Goal: Information Seeking & Learning: Find contact information

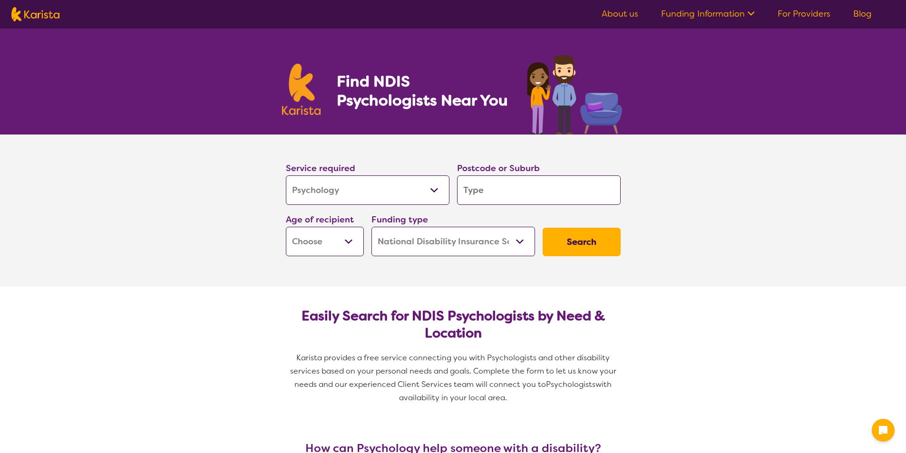
select select "Psychology"
select select "NDIS"
select select "Psychology"
select select "NDIS"
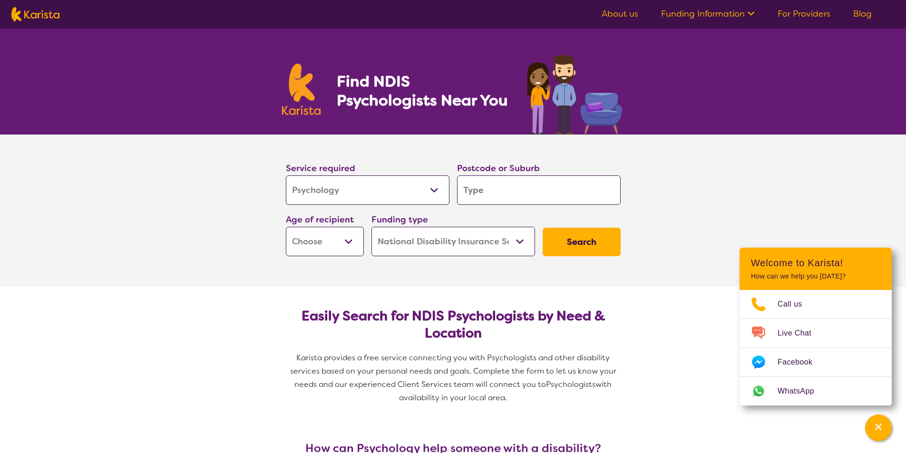
drag, startPoint x: 0, startPoint y: 0, endPoint x: 438, endPoint y: 192, distance: 478.5
click at [438, 192] on select "Allied Health Assistant Assessment (ADHD or Autism) Behaviour support Counselli…" at bounding box center [368, 189] width 164 height 29
click at [496, 192] on input "search" at bounding box center [539, 189] width 164 height 29
click at [500, 198] on input "search" at bounding box center [539, 189] width 164 height 29
type input "2"
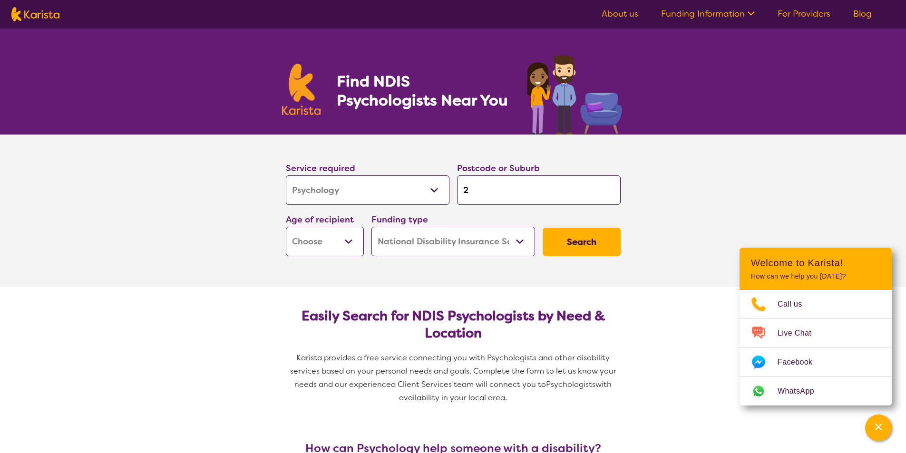
type input "2"
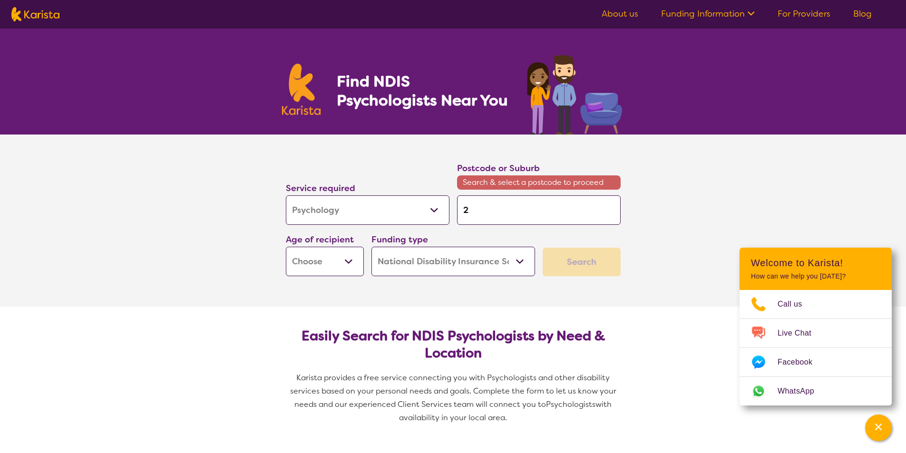
type input "21"
type input "213"
type input "2136"
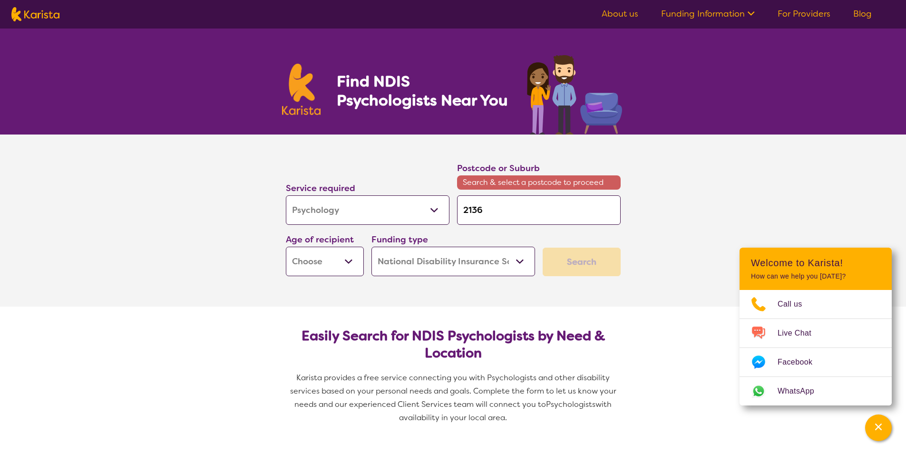
type input "2136"
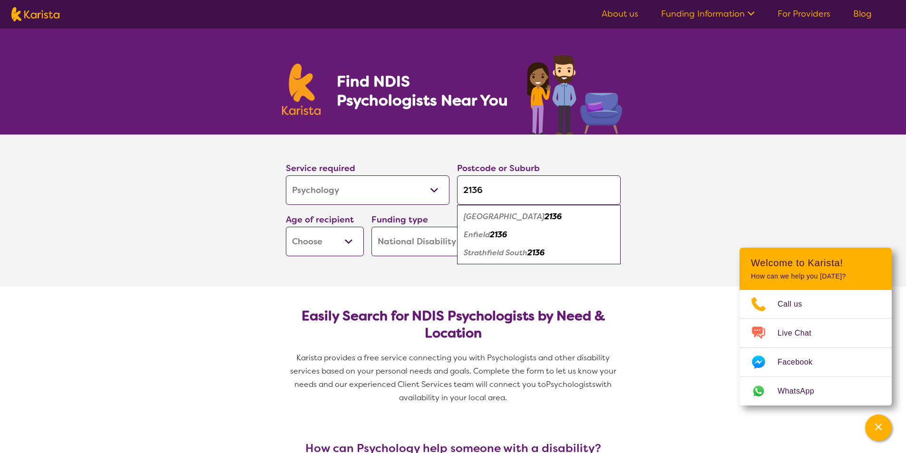
type input "2136"
click at [501, 233] on em "2136" at bounding box center [498, 235] width 17 height 10
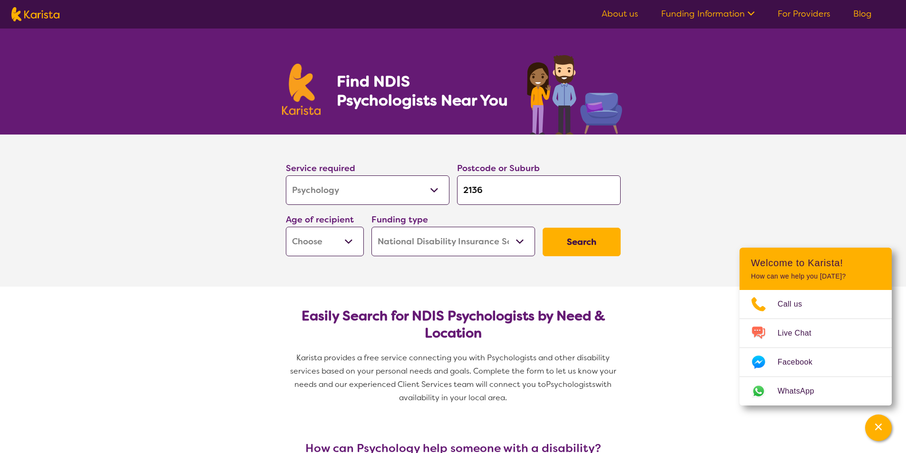
click at [330, 243] on select "Early Childhood - 0 to 9 Child - 10 to 11 Adolescent - 12 to 17 Adult - 18 to 6…" at bounding box center [325, 241] width 78 height 29
select select "CH"
click at [286, 227] on select "Early Childhood - 0 to 9 Child - 10 to 11 Adolescent - 12 to 17 Adult - 18 to 6…" at bounding box center [325, 241] width 78 height 29
select select "CH"
drag, startPoint x: 343, startPoint y: 243, endPoint x: 350, endPoint y: 245, distance: 7.5
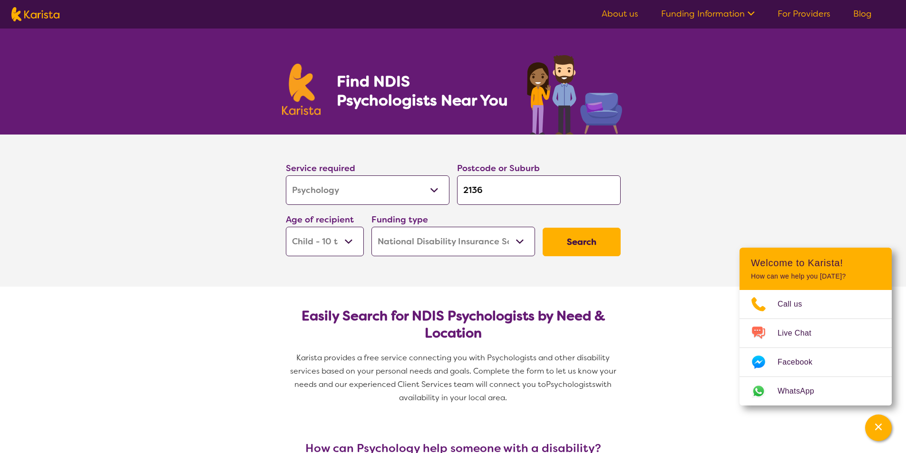
click at [343, 243] on select "Early Childhood - 0 to 9 Child - 10 to 11 Adolescent - 12 to 17 Adult - 18 to 6…" at bounding box center [325, 241] width 78 height 29
select select "AS"
click at [286, 227] on select "Early Childhood - 0 to 9 Child - 10 to 11 Adolescent - 12 to 17 Adult - 18 to 6…" at bounding box center [325, 241] width 78 height 29
select select "AS"
click at [493, 243] on select "Home Care Package (HCP) National Disability Insurance Scheme (NDIS) I don't know" at bounding box center [453, 241] width 164 height 29
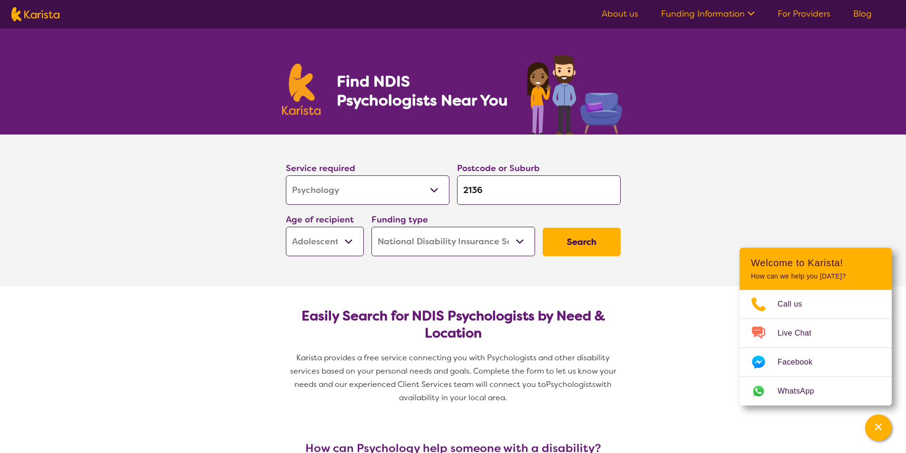
click at [371, 227] on select "Home Care Package (HCP) National Disability Insurance Scheme (NDIS) I don't know" at bounding box center [453, 241] width 164 height 29
click at [576, 237] on button "Search" at bounding box center [582, 242] width 78 height 29
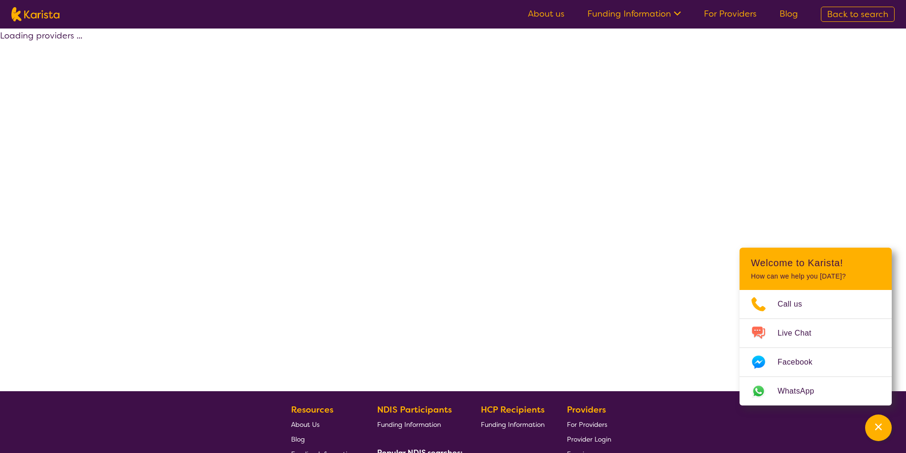
select select "by_score"
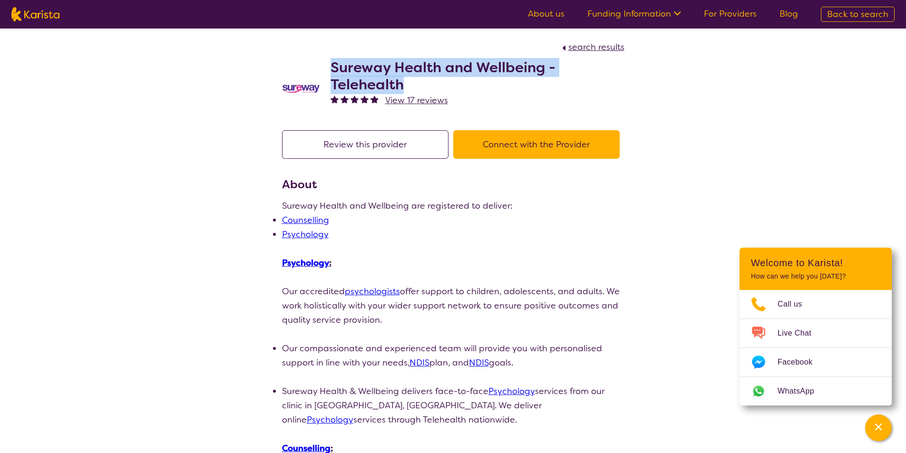
drag, startPoint x: 403, startPoint y: 82, endPoint x: 333, endPoint y: 68, distance: 71.8
click at [333, 68] on h2 "Sureway Health and Wellbeing - Telehealth" at bounding box center [477, 76] width 294 height 34
copy h2 "Sureway Health and Wellbeing - Telehealth"
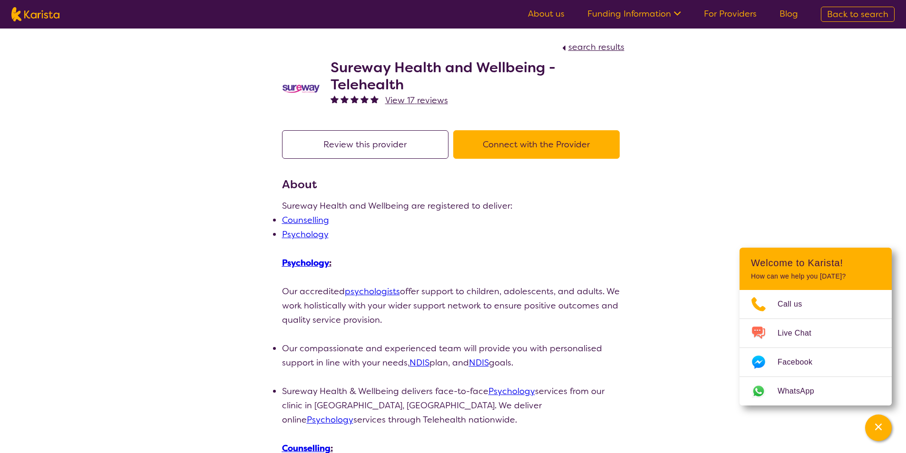
click at [575, 237] on li "Psychology" at bounding box center [453, 234] width 342 height 14
